Goal: Book appointment/travel/reservation

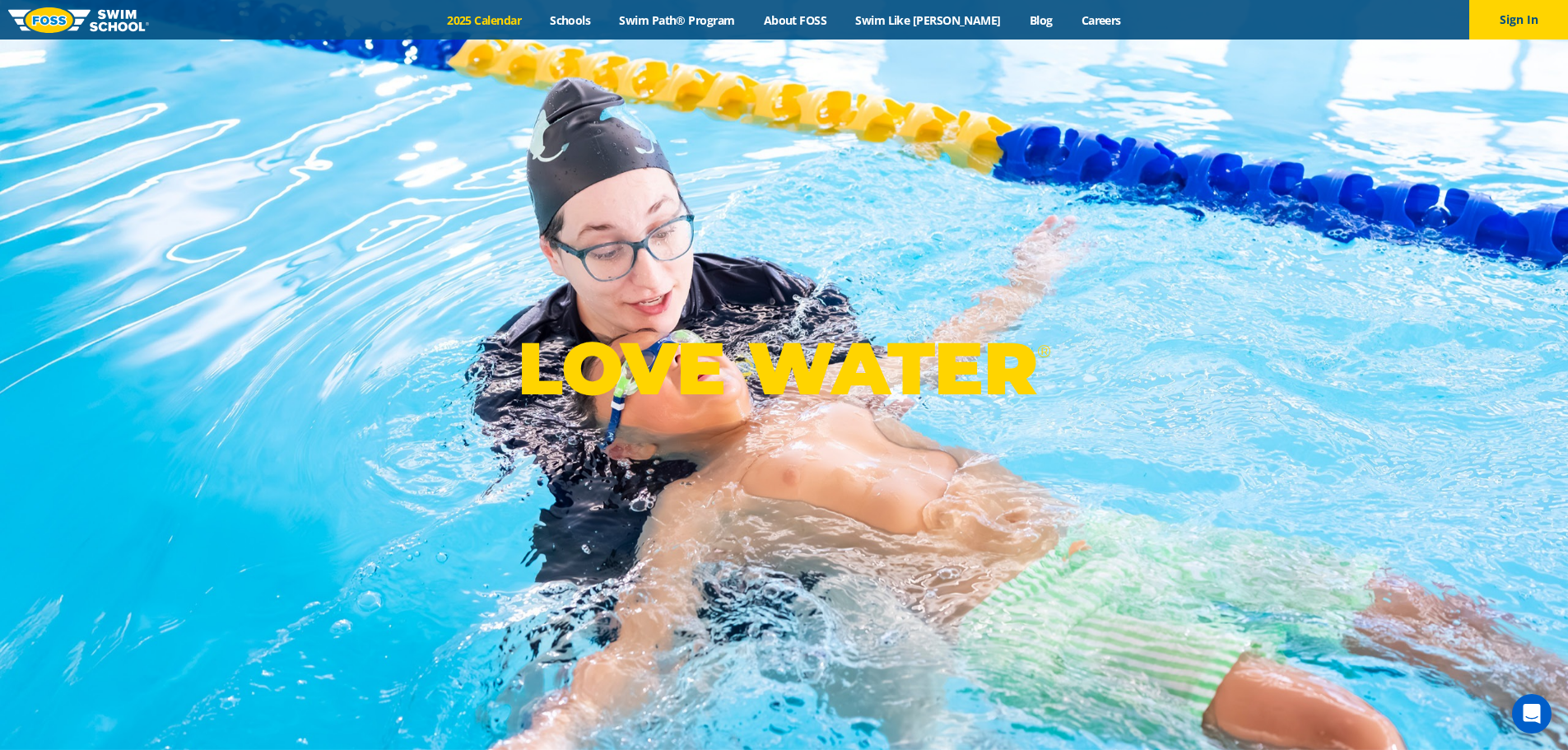
click at [536, 26] on link "2025 Calendar" at bounding box center [484, 20] width 103 height 16
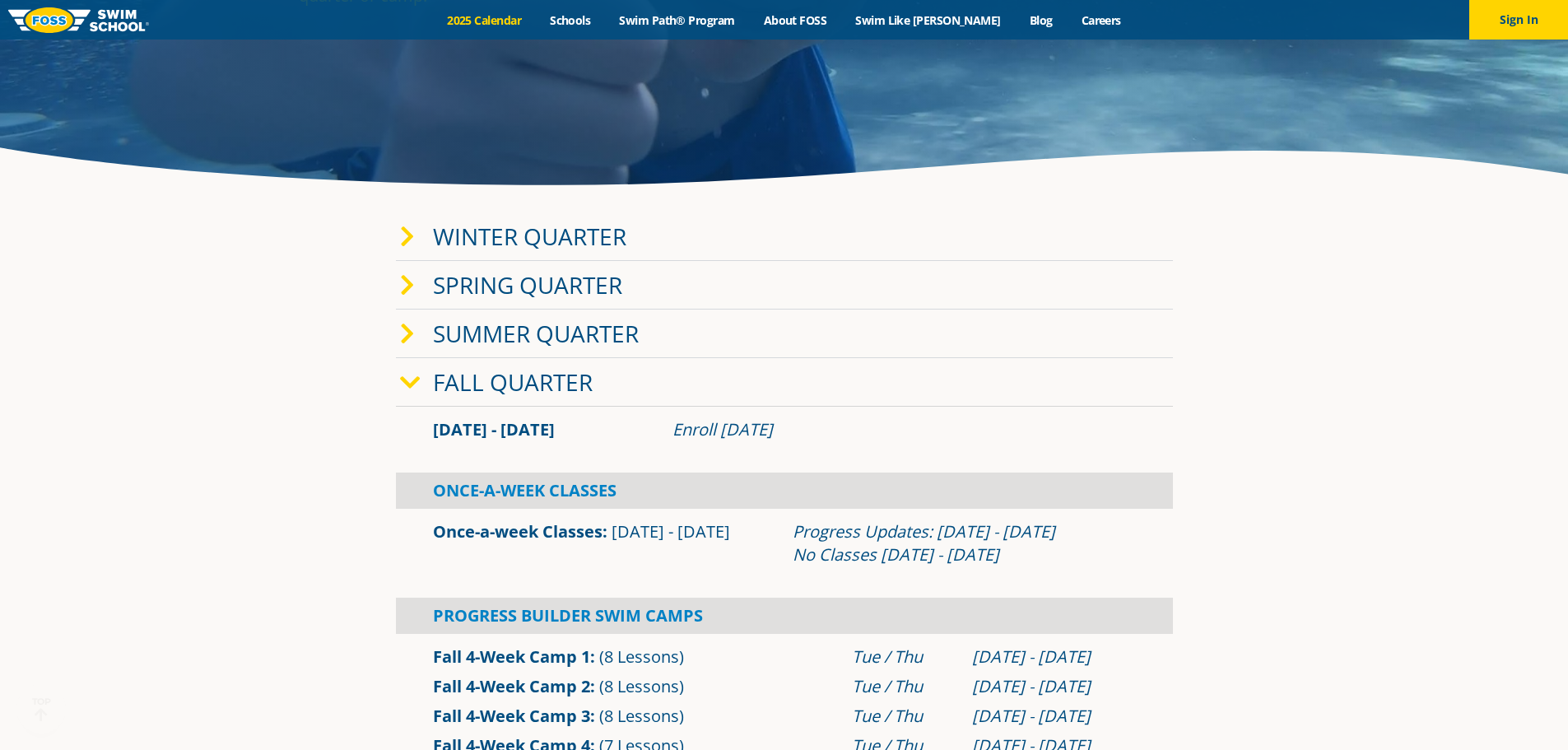
scroll to position [329, 0]
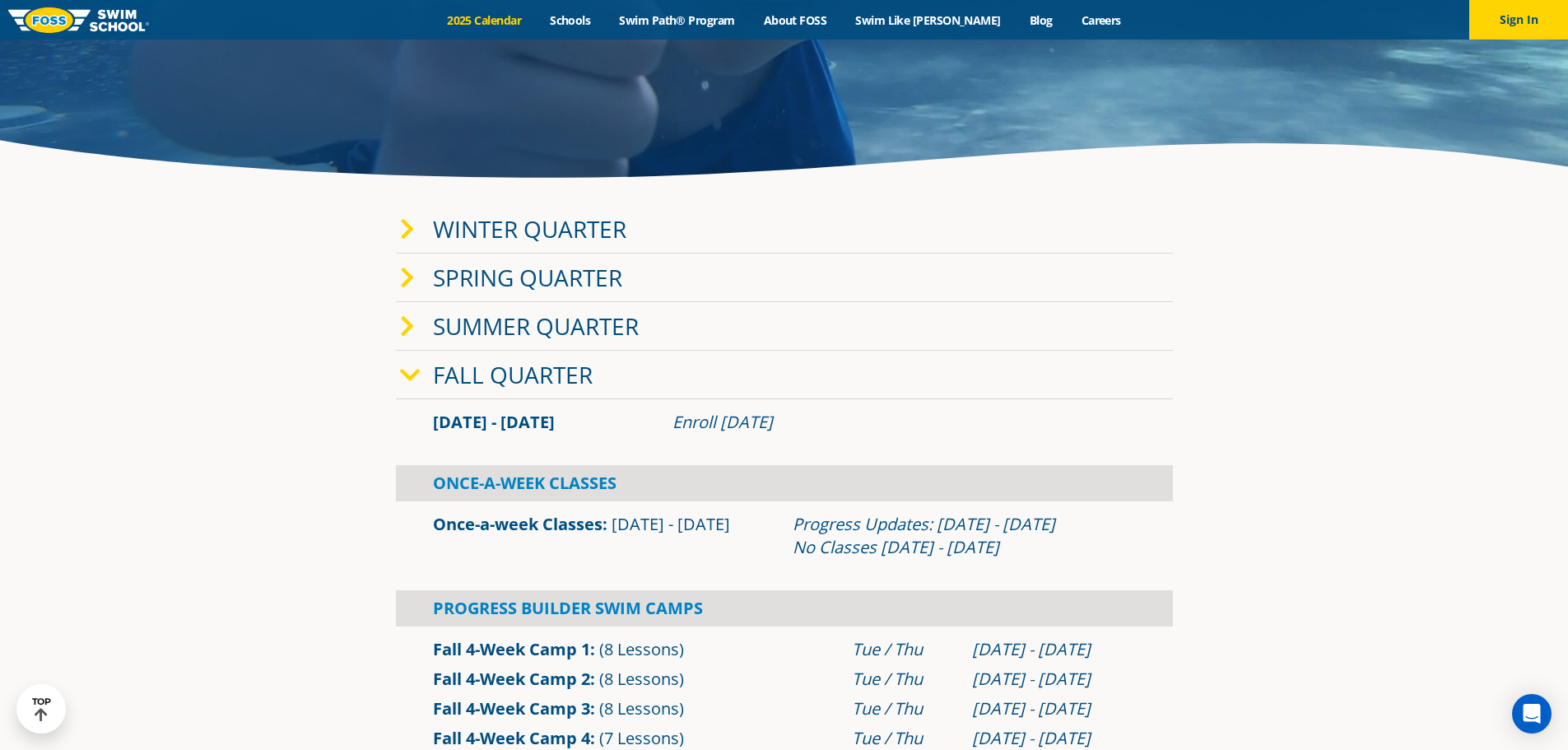
click at [486, 244] on link "Winter Quarter" at bounding box center [529, 228] width 193 height 31
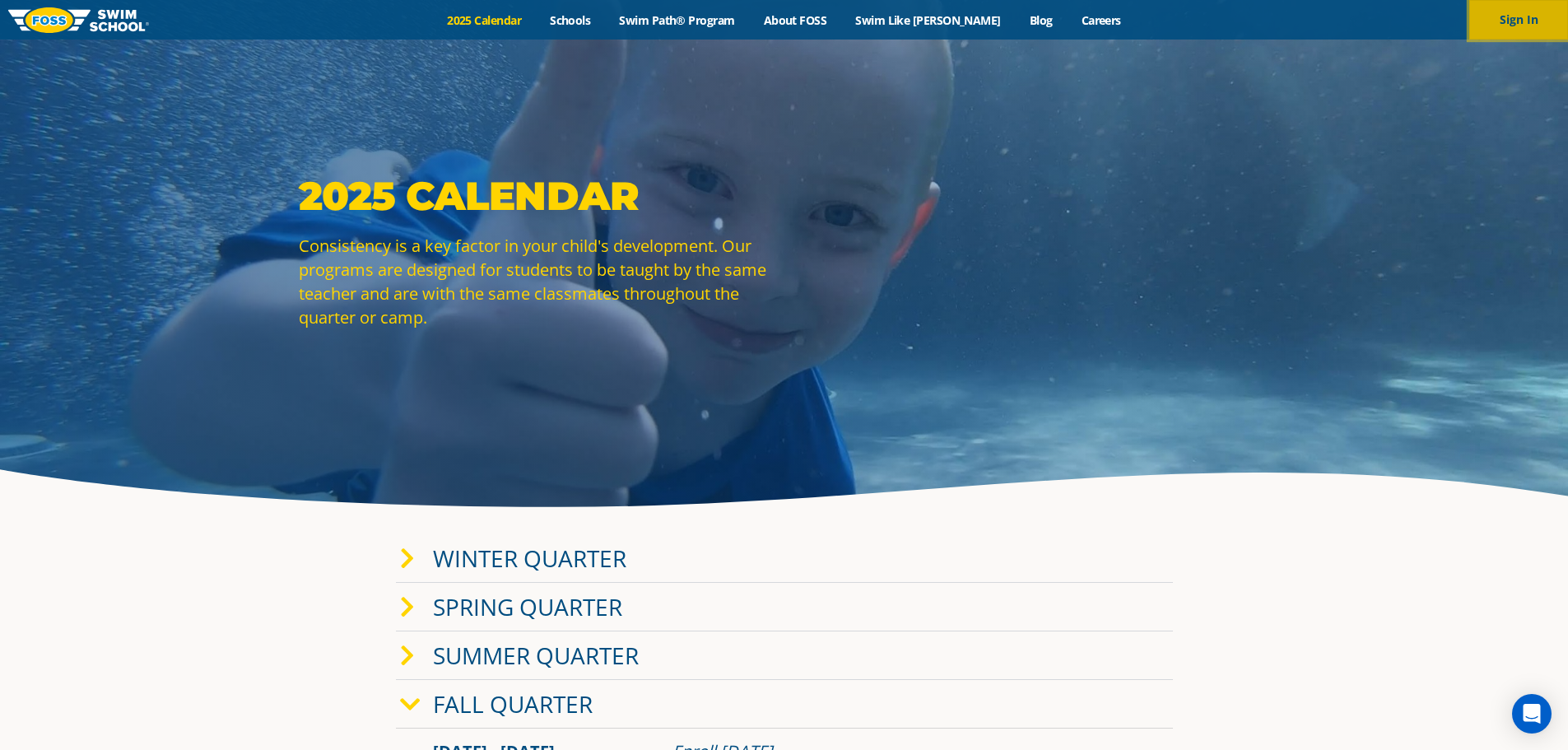
click at [1504, 17] on button "Sign In" at bounding box center [1518, 20] width 99 height 40
